Goal: Obtain resource: Obtain resource

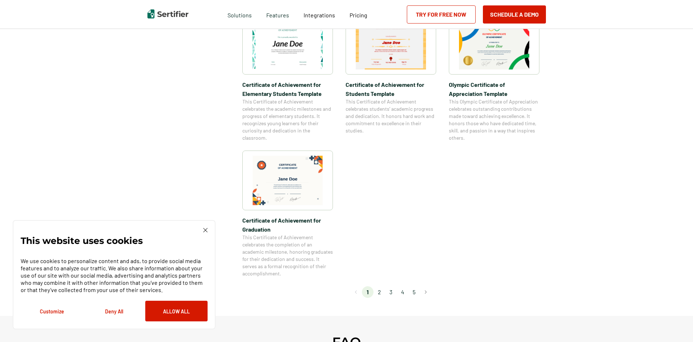
scroll to position [616, 0]
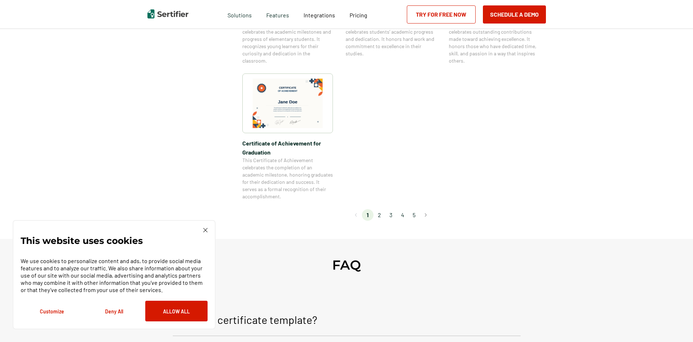
click at [379, 214] on li "2" at bounding box center [380, 215] width 12 height 12
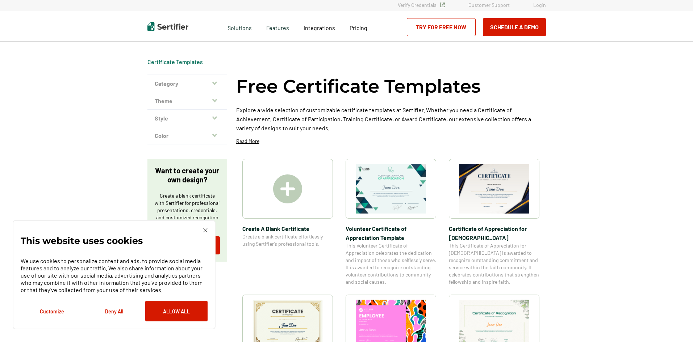
scroll to position [0, 0]
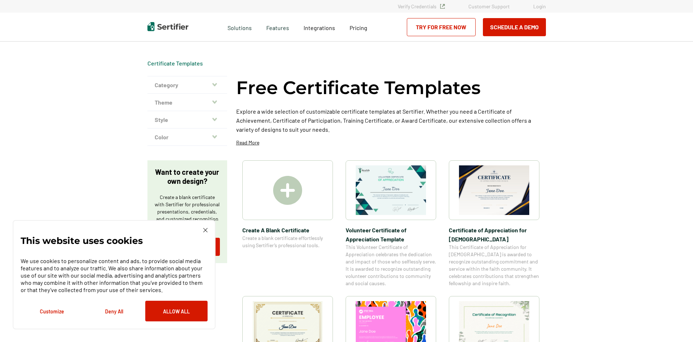
click at [484, 192] on img at bounding box center [494, 191] width 70 height 50
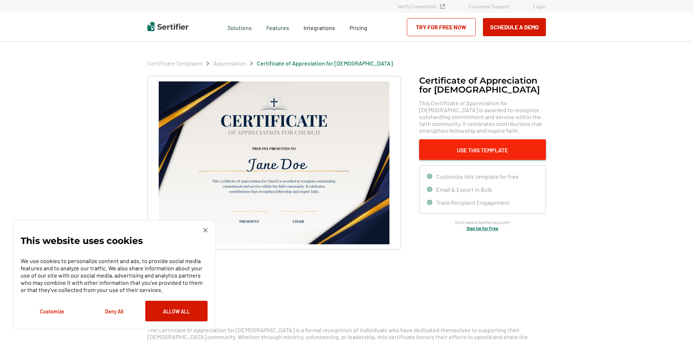
click at [502, 150] on button "Use This Template" at bounding box center [482, 150] width 127 height 21
click at [445, 27] on link "Try for Free Now" at bounding box center [441, 27] width 69 height 18
